Goal: Information Seeking & Learning: Learn about a topic

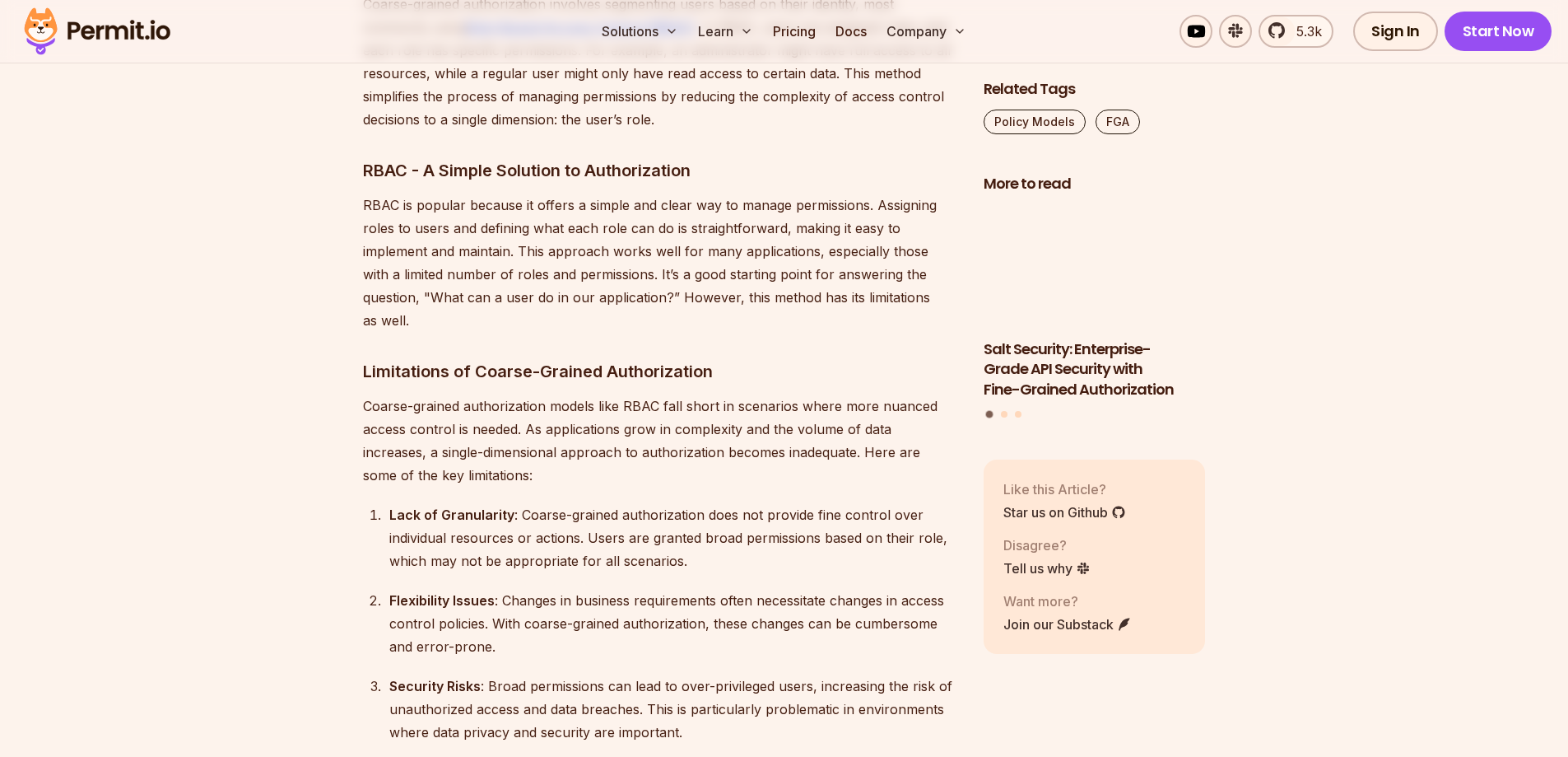
scroll to position [2965, 0]
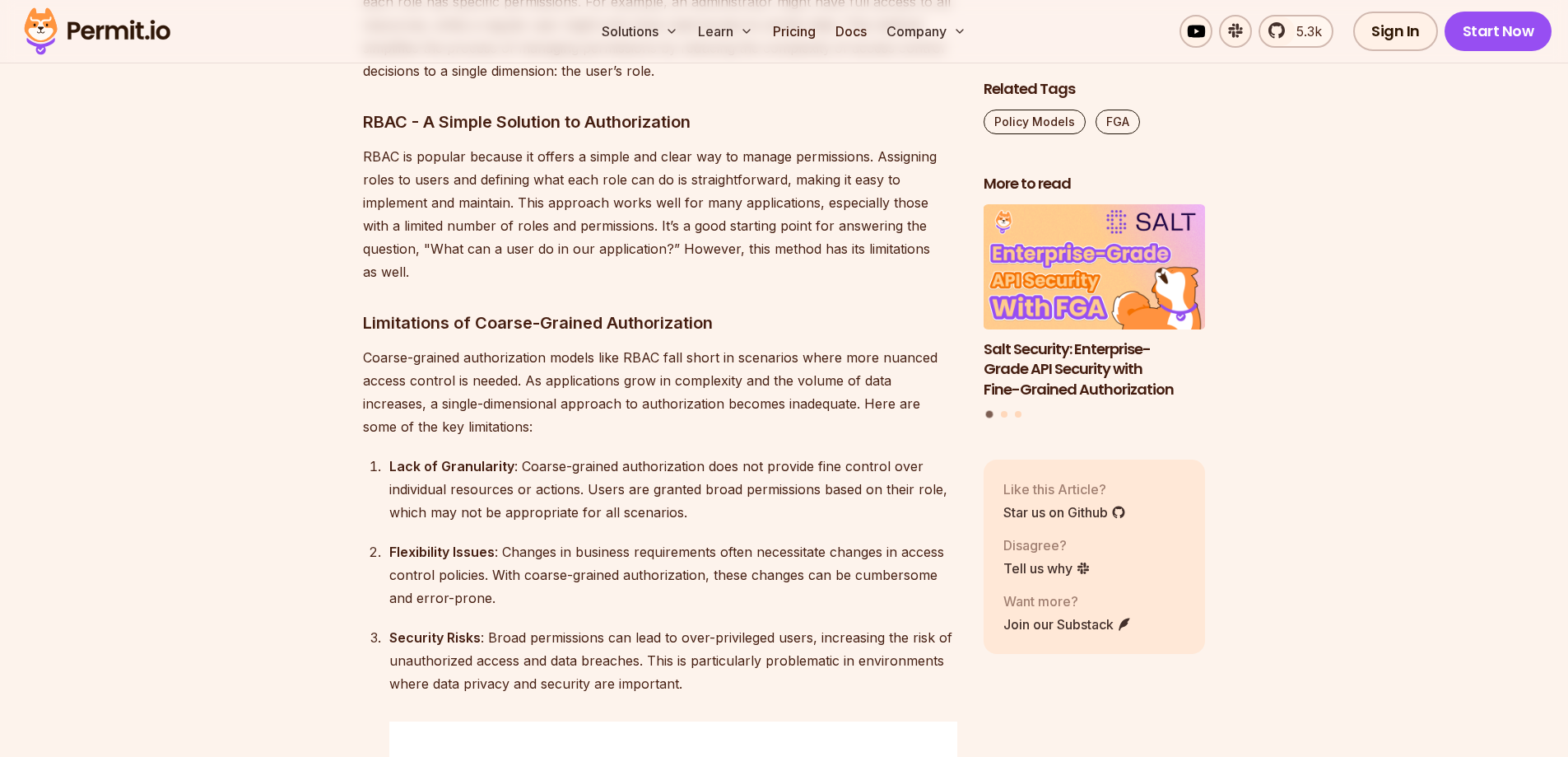
drag, startPoint x: 904, startPoint y: 463, endPoint x: 730, endPoint y: 570, distance: 204.3
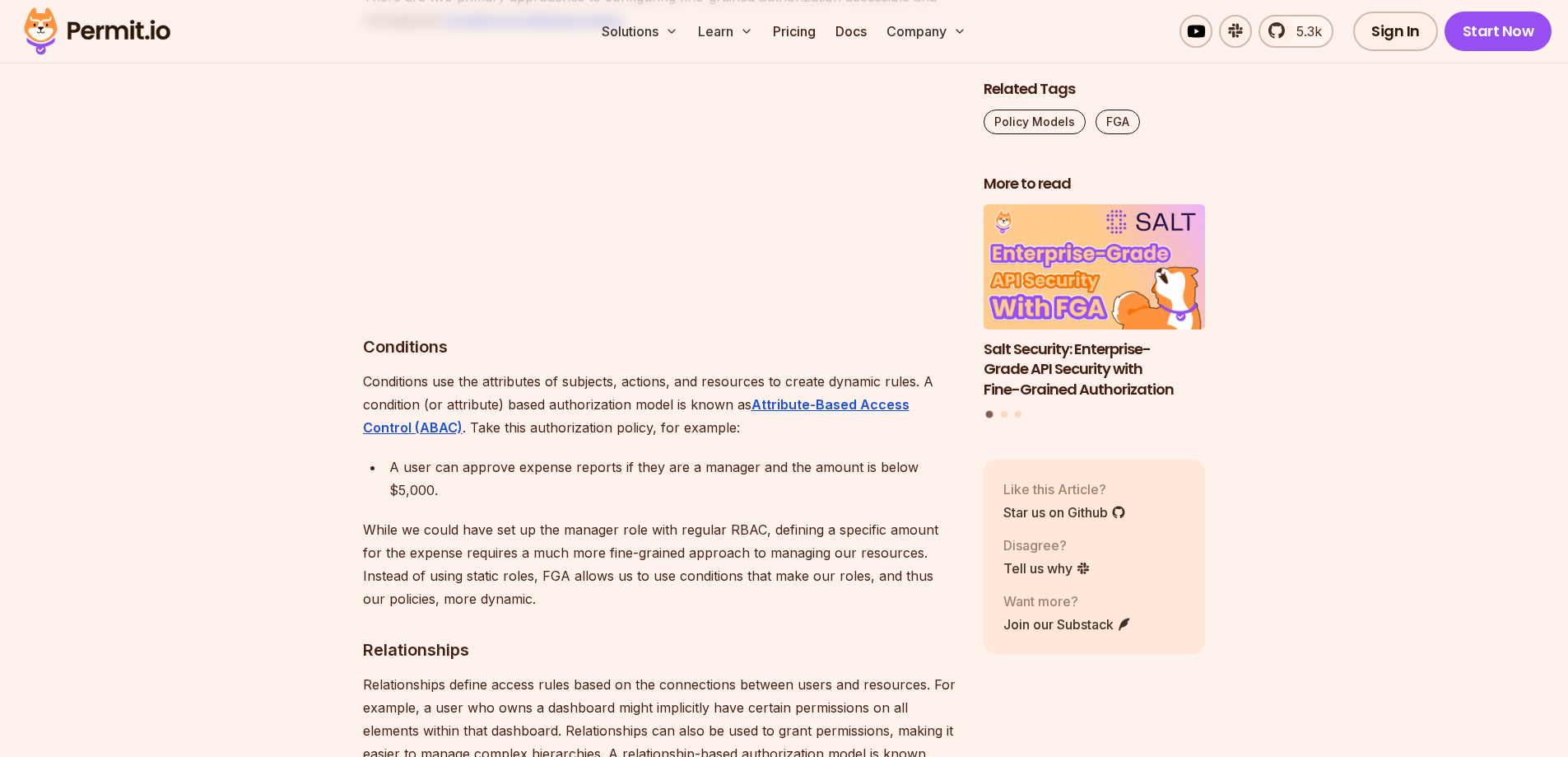
scroll to position [6127, 0]
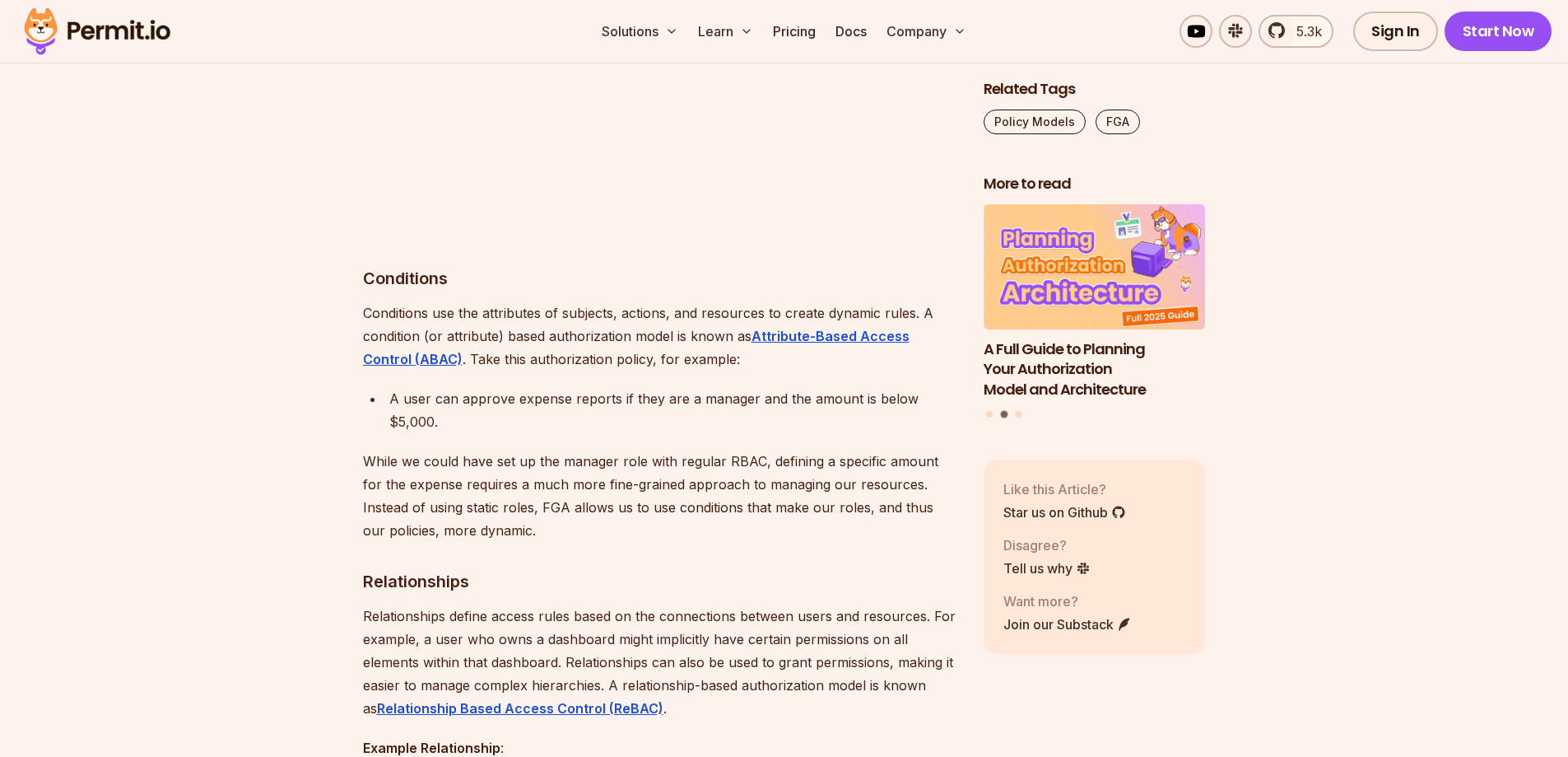
drag, startPoint x: 917, startPoint y: 584, endPoint x: 629, endPoint y: 278, distance: 420.2
click at [585, 301] on p "Conditions use the attributes of subjects, actions, and resources to create dyn…" at bounding box center [659, 336] width 594 height 69
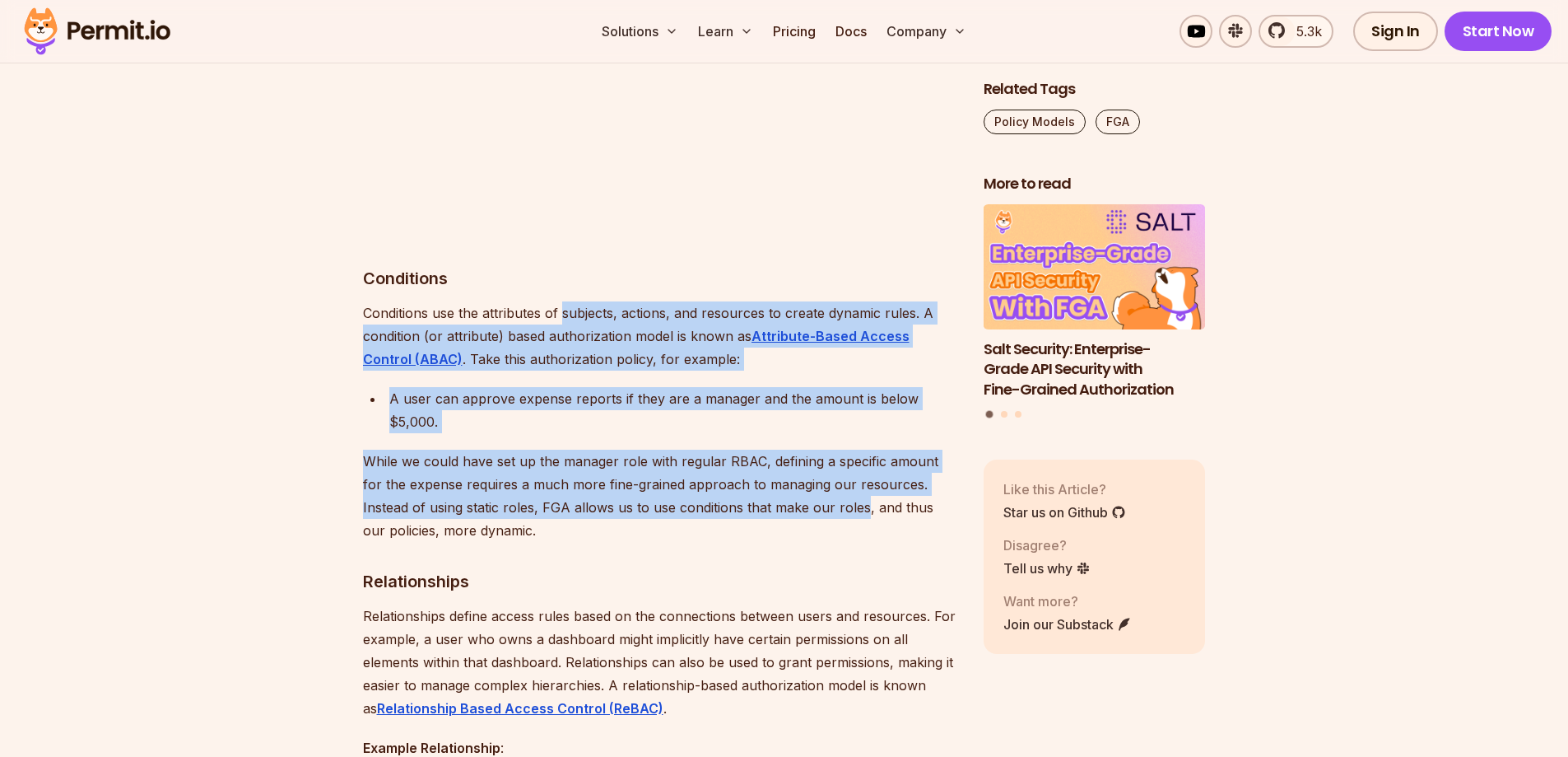
drag, startPoint x: 585, startPoint y: 265, endPoint x: 792, endPoint y: 463, distance: 286.4
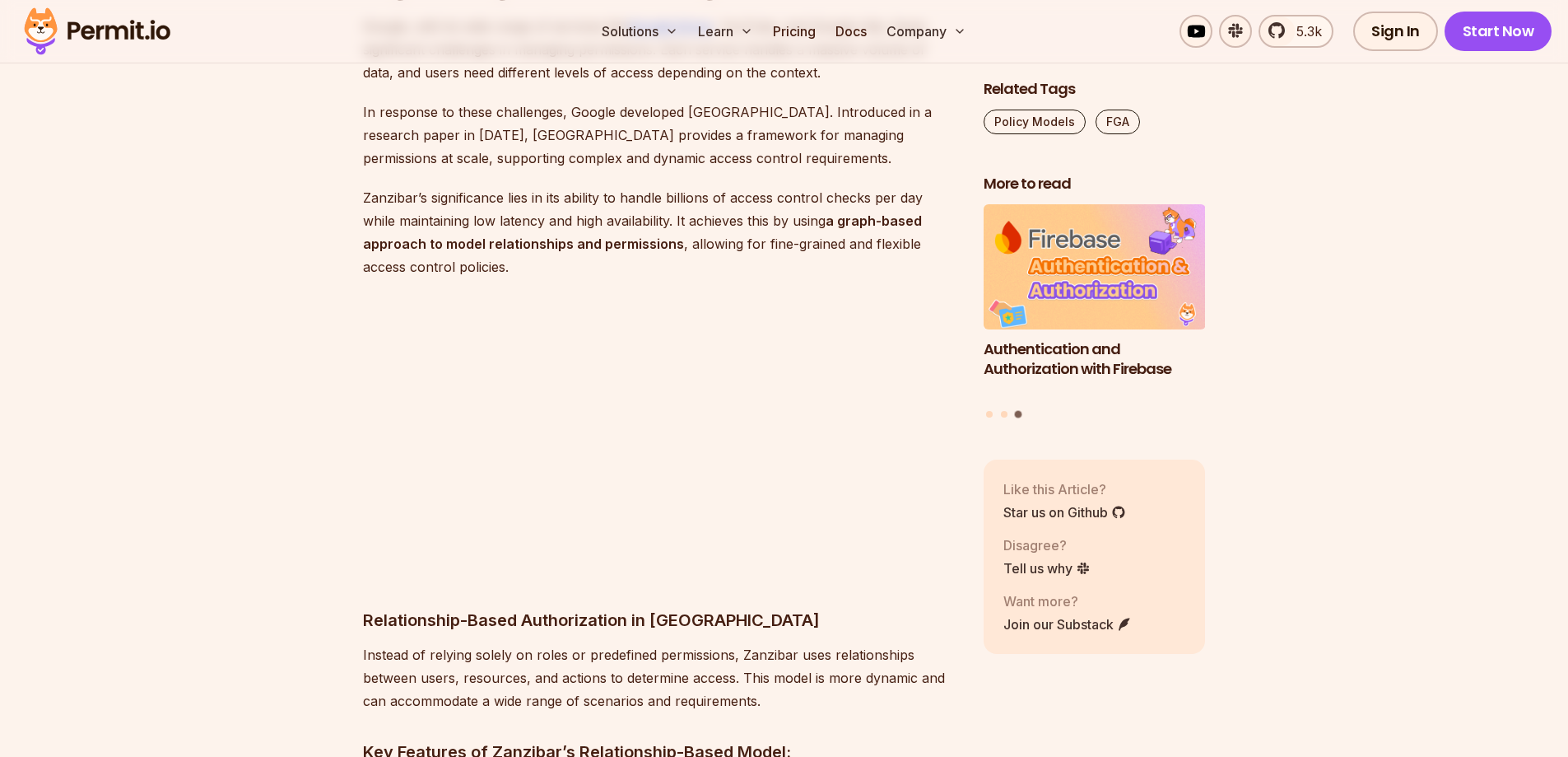
scroll to position [7609, 0]
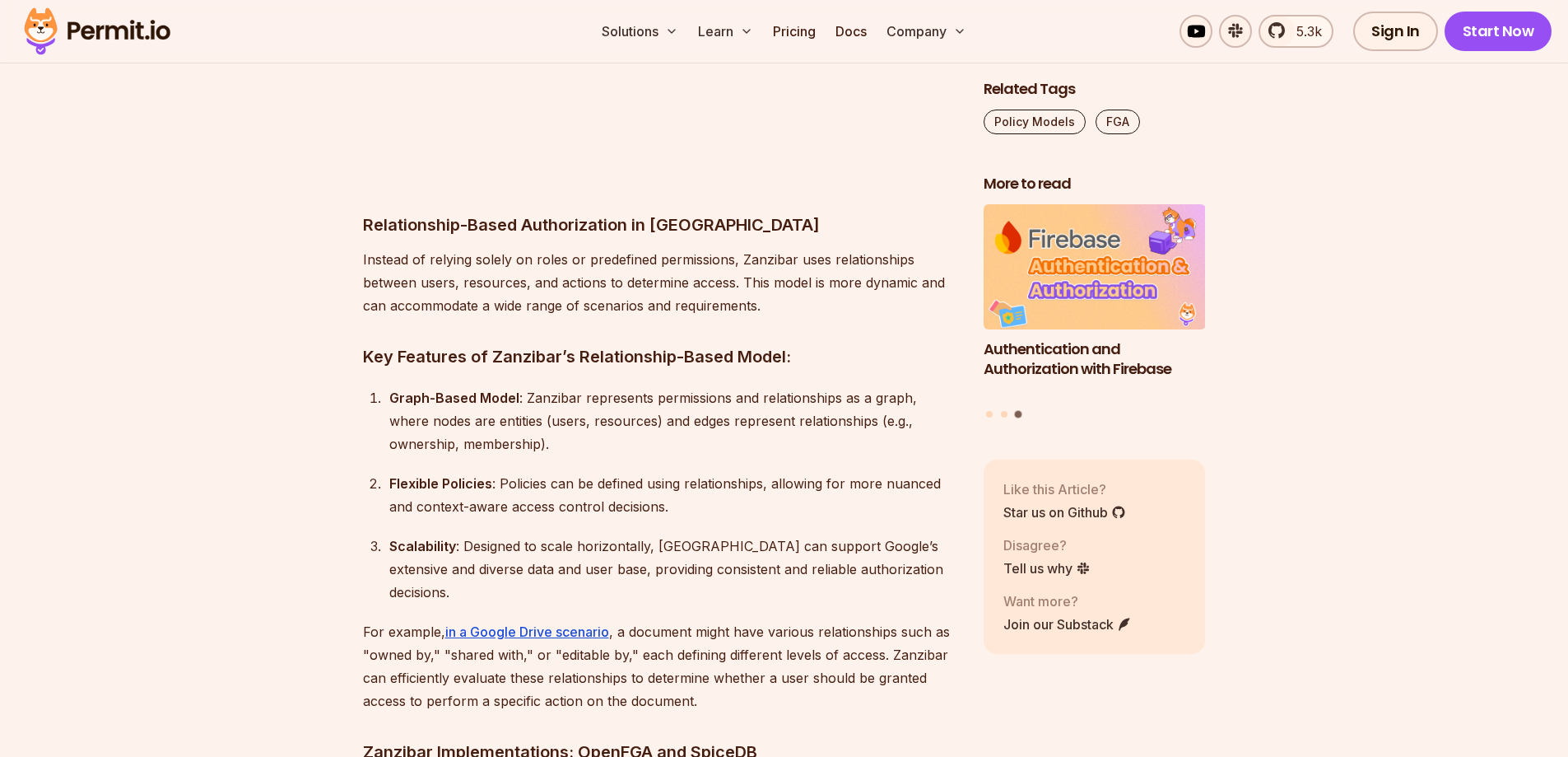
drag, startPoint x: 901, startPoint y: 641, endPoint x: 682, endPoint y: 590, distance: 224.9
click at [682, 590] on div "In recent years, this software security term has become very prominent with its…" at bounding box center [659, 382] width 594 height 13949
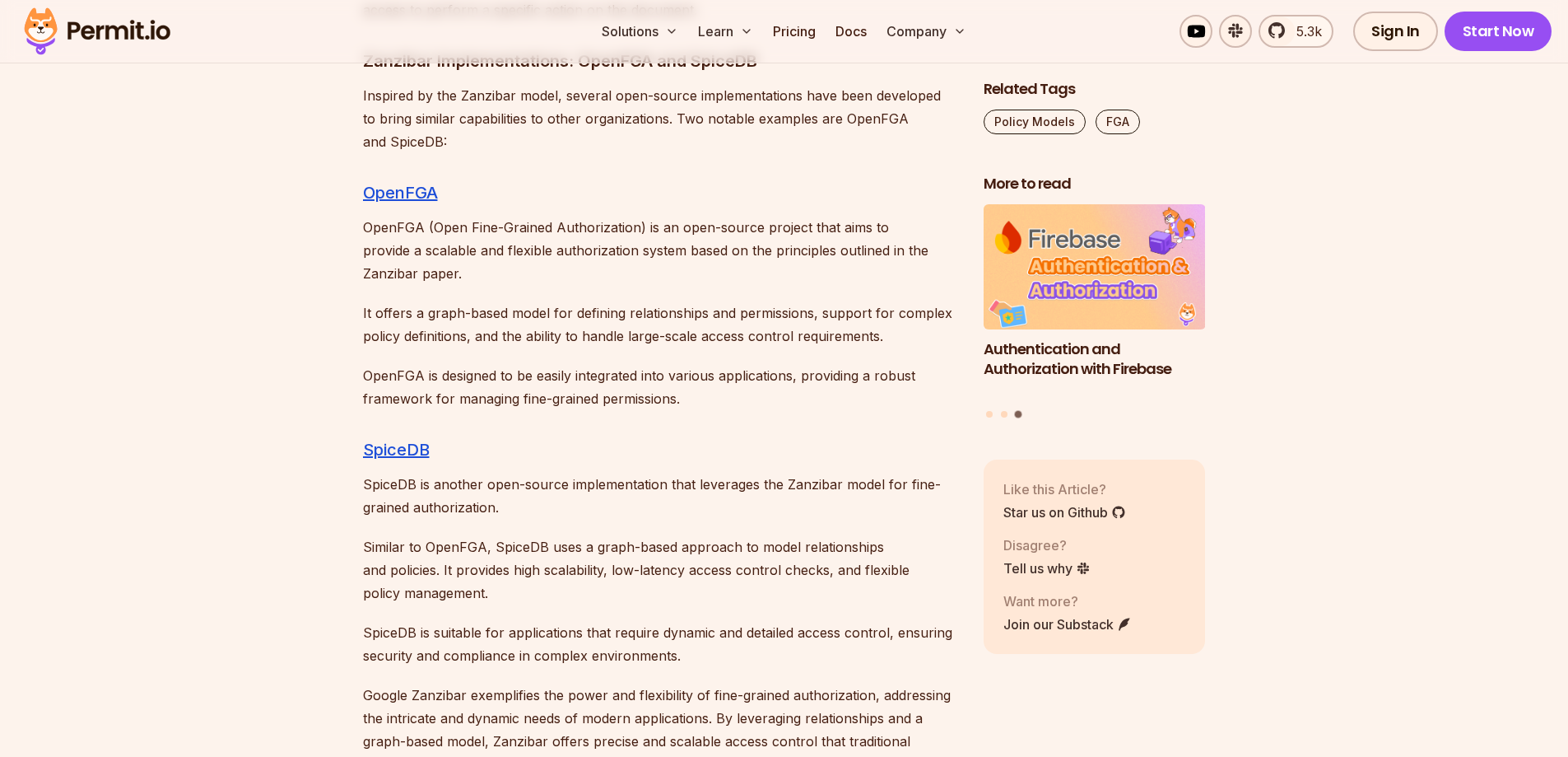
scroll to position [8301, 0]
